Goal: Answer question/provide support

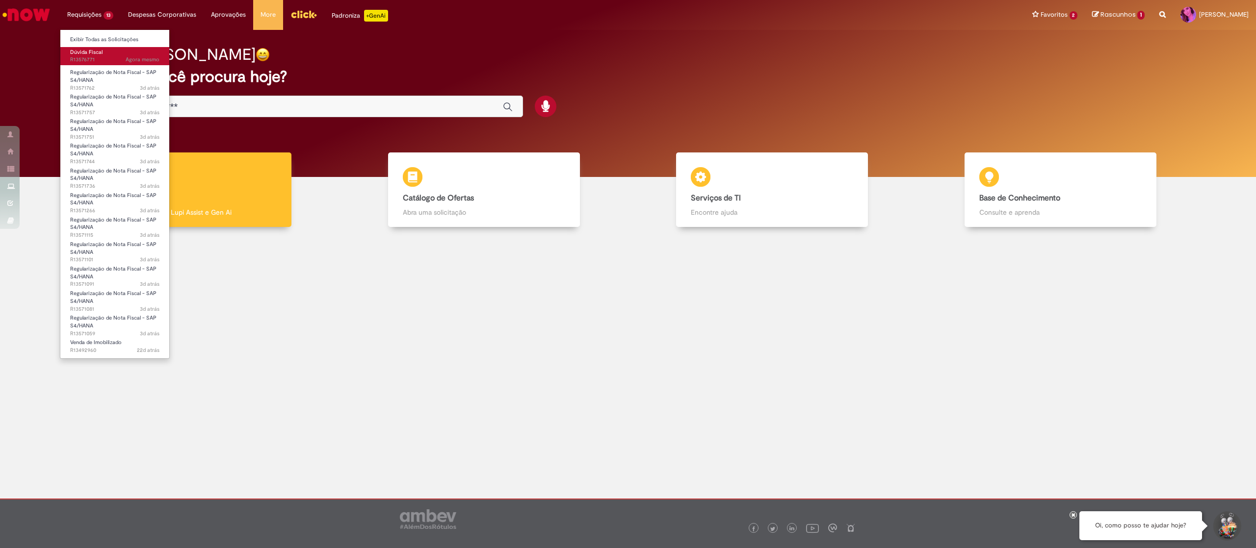
click at [90, 53] on span "Dúvida Fiscal" at bounding box center [86, 52] width 32 height 7
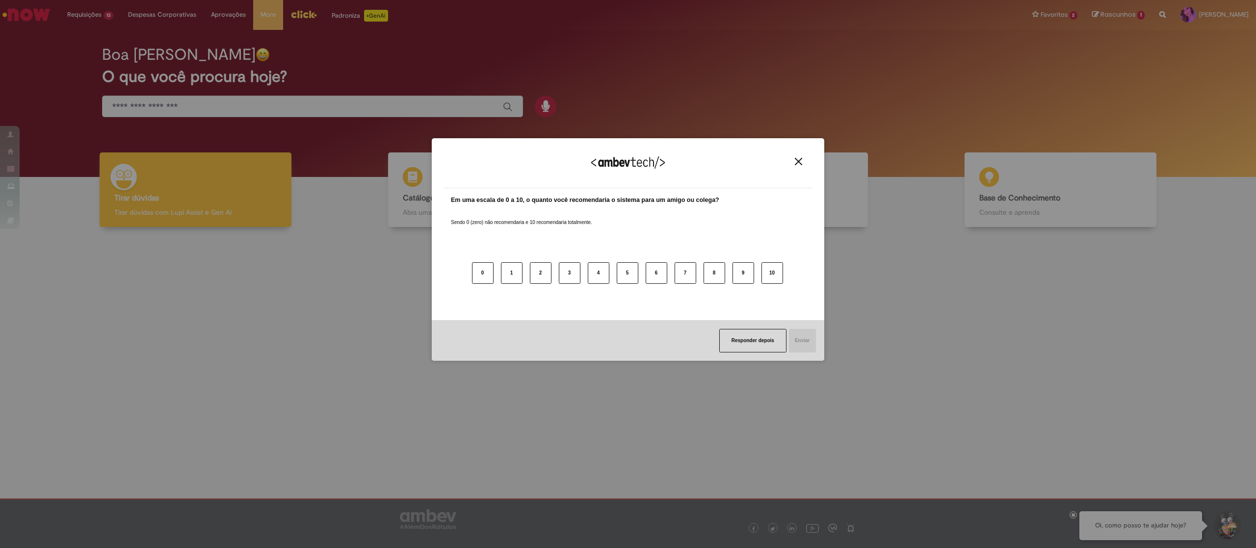
click at [797, 159] on img "Close" at bounding box center [798, 161] width 7 height 7
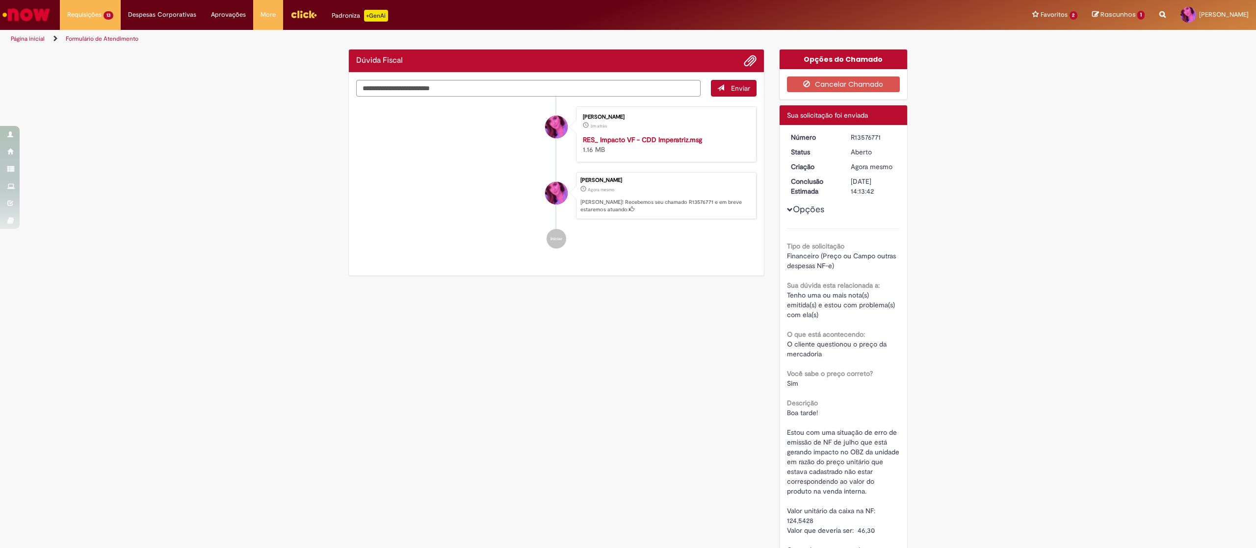
click at [855, 139] on div "R13576771" at bounding box center [873, 137] width 46 height 10
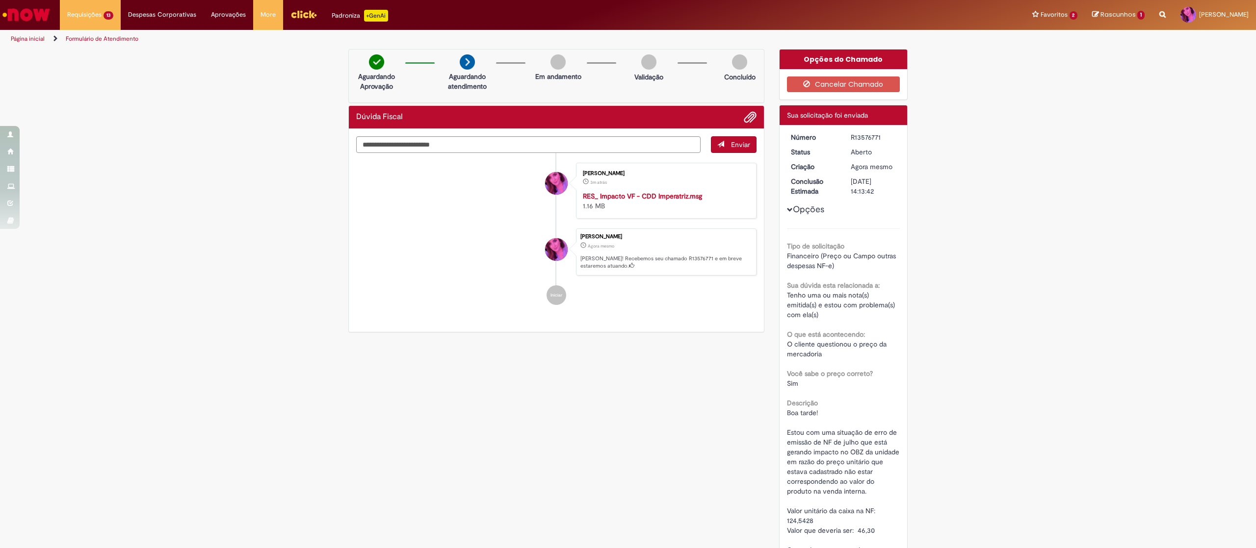
copy div "R13576771"
click at [422, 147] on textarea "Digite sua mensagem aqui..." at bounding box center [528, 144] width 344 height 17
type textarea "**********"
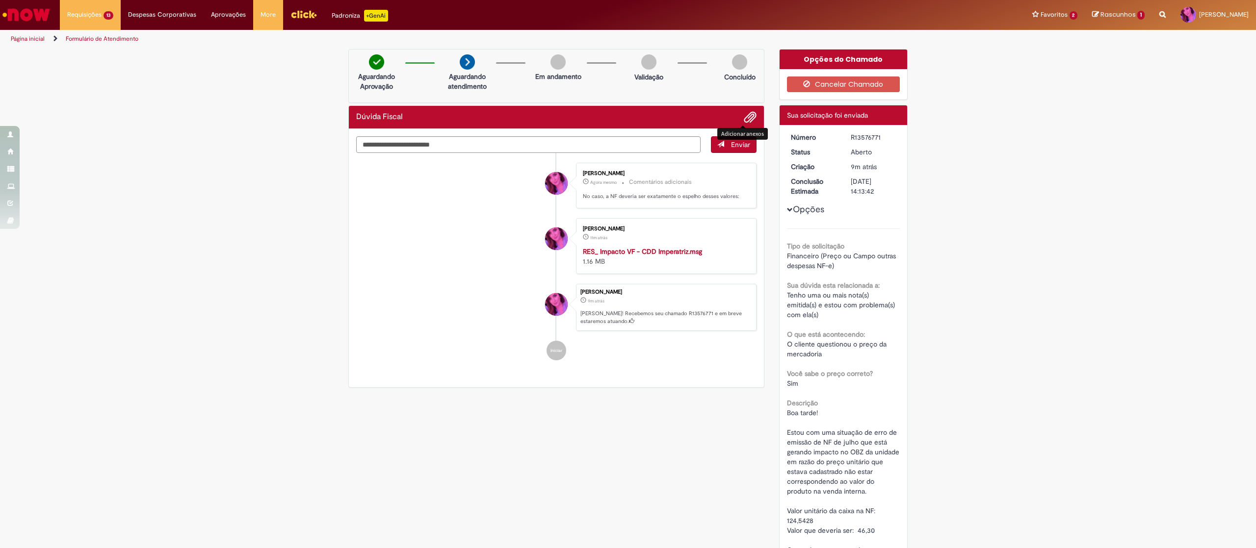
click at [744, 116] on span "Adicionar anexos" at bounding box center [750, 118] width 12 height 12
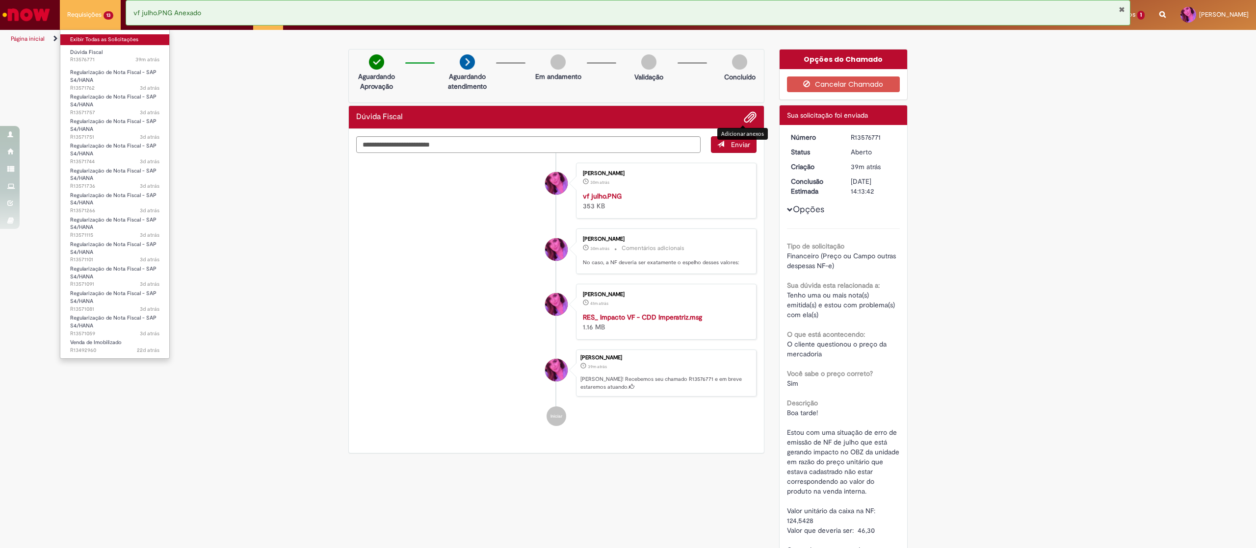
click at [89, 39] on link "Exibir Todas as Solicitações" at bounding box center [114, 39] width 109 height 11
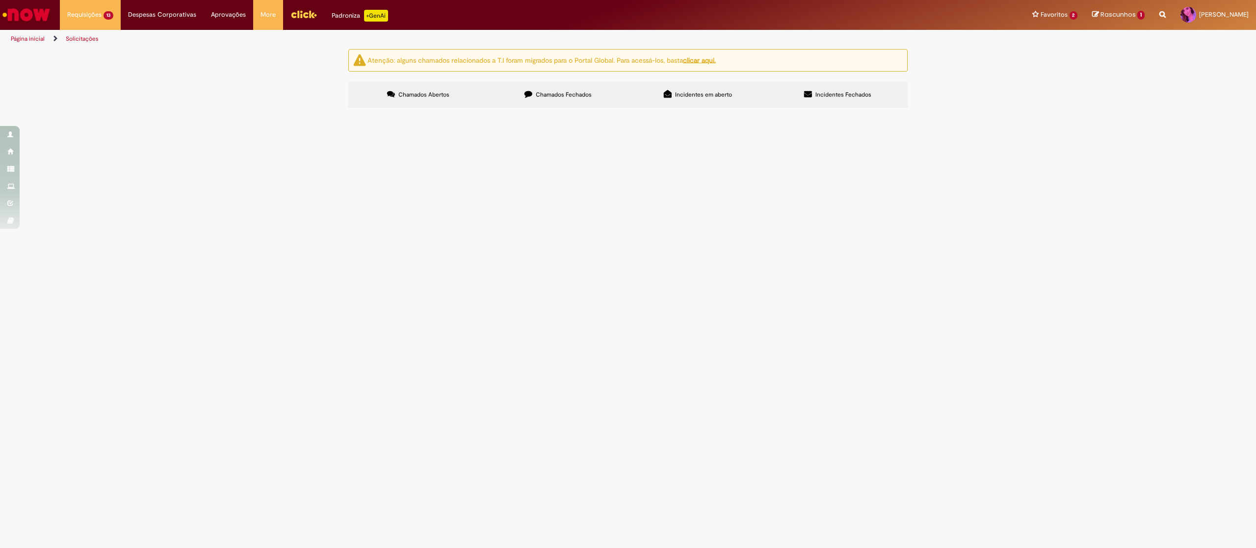
click at [0, 0] on span "Boa tarde! Estou com uma situação de erro de emissão de NF de julho que está ge…" at bounding box center [0, 0] width 0 height 0
